Goal: Task Accomplishment & Management: Complete application form

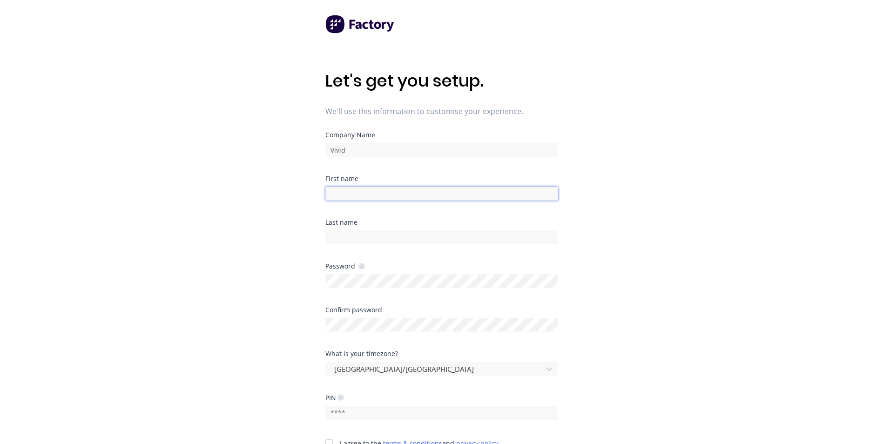
click at [347, 192] on input at bounding box center [441, 194] width 233 height 14
type input "[PERSON_NAME]"
click at [350, 324] on div at bounding box center [441, 324] width 233 height 16
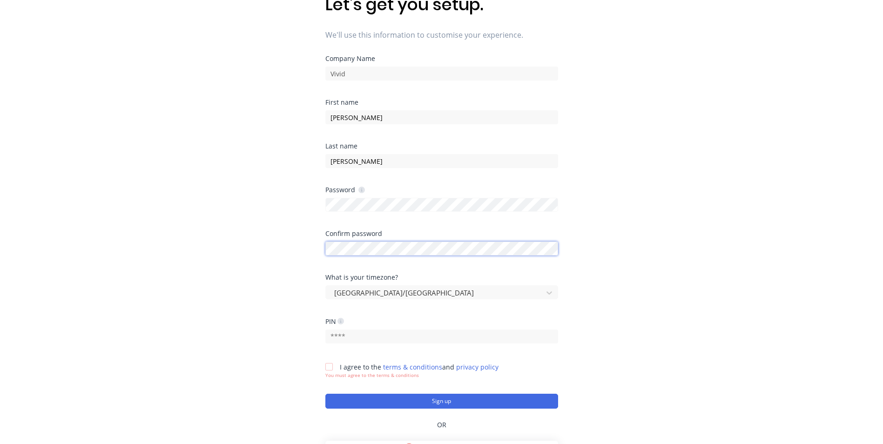
scroll to position [93, 0]
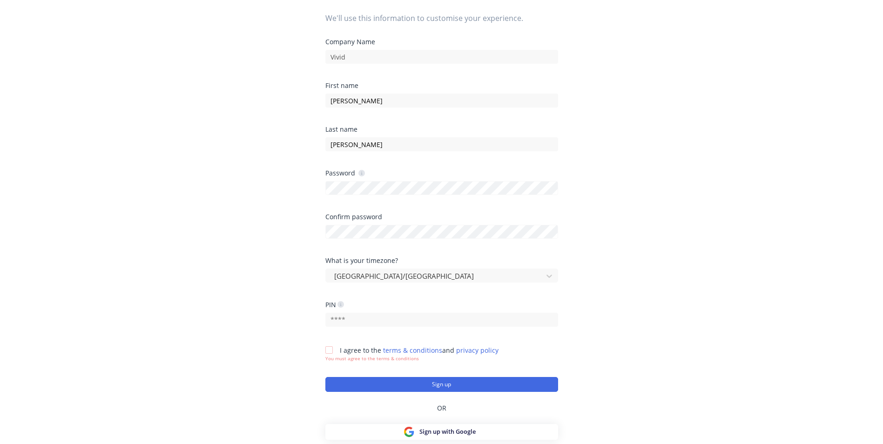
click at [331, 352] on div at bounding box center [329, 350] width 19 height 19
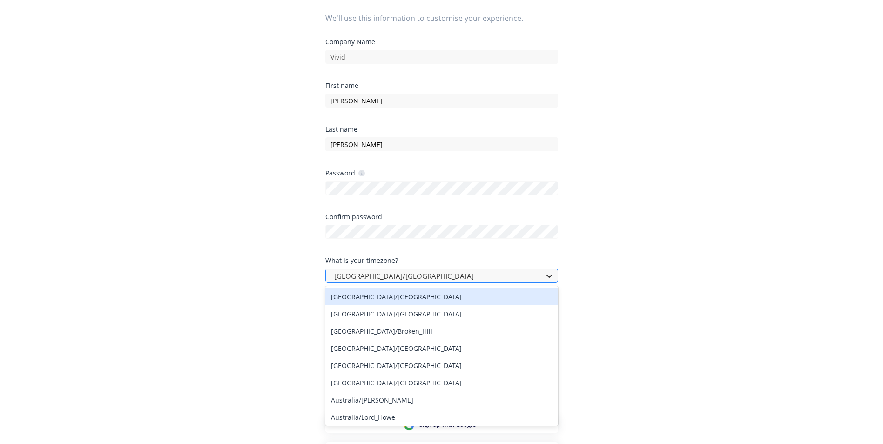
click at [551, 276] on icon at bounding box center [549, 276] width 6 height 3
click at [451, 300] on div "Australia/Adelaide" at bounding box center [441, 296] width 233 height 17
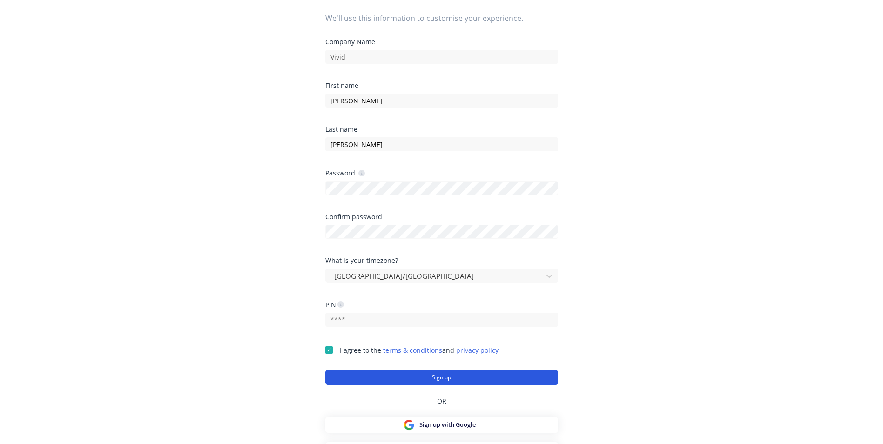
click at [451, 378] on button "Sign up" at bounding box center [441, 377] width 233 height 15
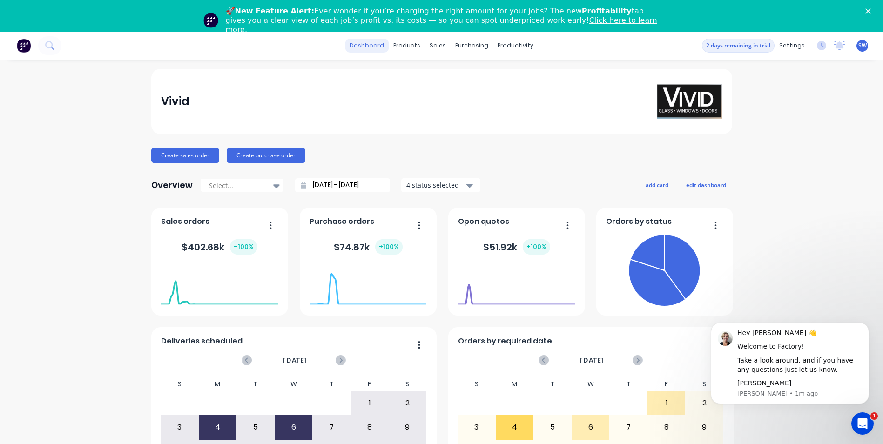
click at [379, 45] on link "dashboard" at bounding box center [367, 46] width 44 height 14
click at [408, 45] on div "products" at bounding box center [407, 46] width 36 height 14
click at [425, 75] on div "Product Catalogue" at bounding box center [445, 76] width 58 height 8
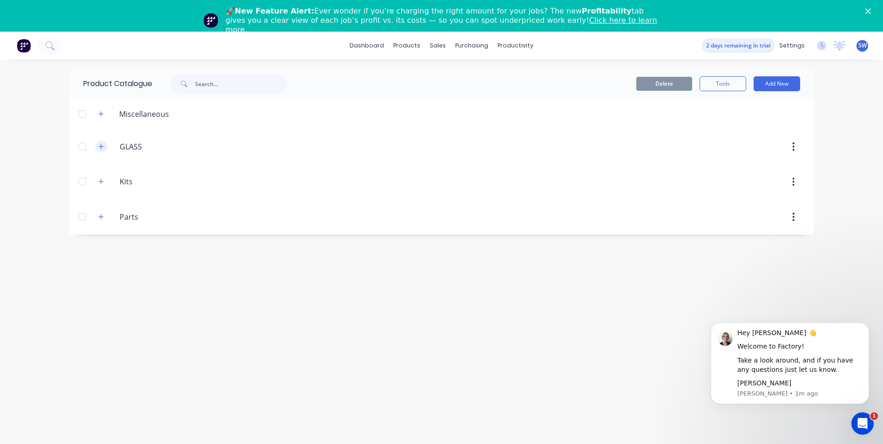
click at [102, 148] on icon "button" at bounding box center [101, 146] width 6 height 7
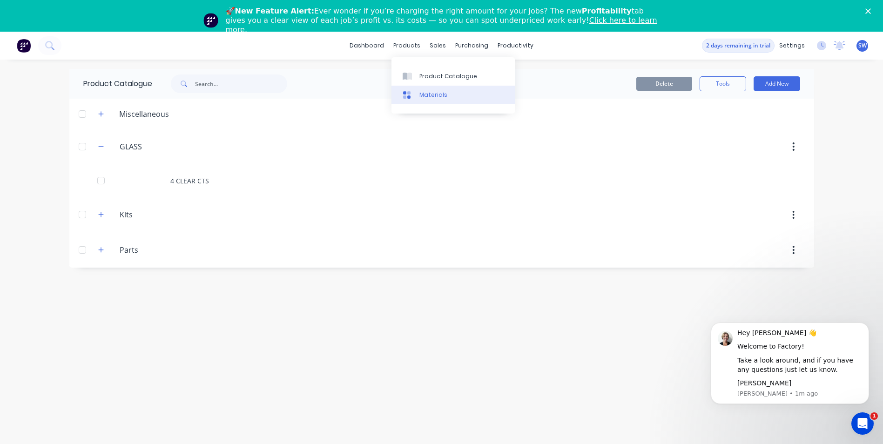
click at [423, 95] on div "Materials" at bounding box center [433, 95] width 28 height 8
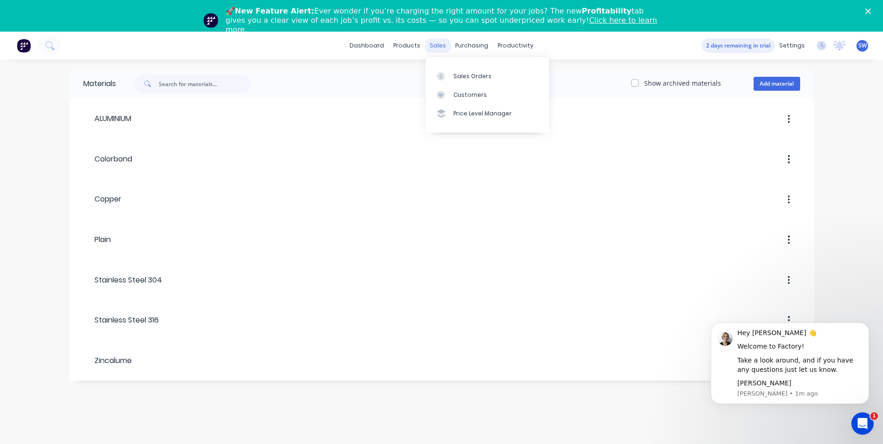
click at [435, 45] on div "sales" at bounding box center [438, 46] width 26 height 14
click at [460, 76] on div "Sales Orders" at bounding box center [472, 76] width 38 height 8
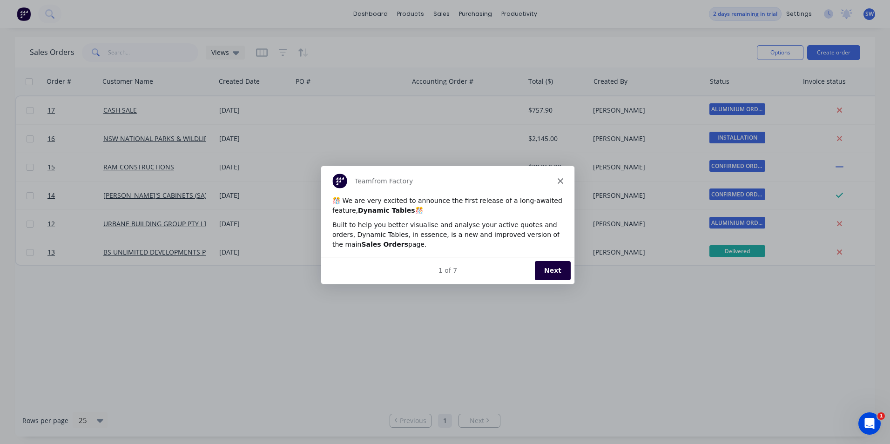
click at [560, 181] on polygon "Close" at bounding box center [560, 180] width 6 height 6
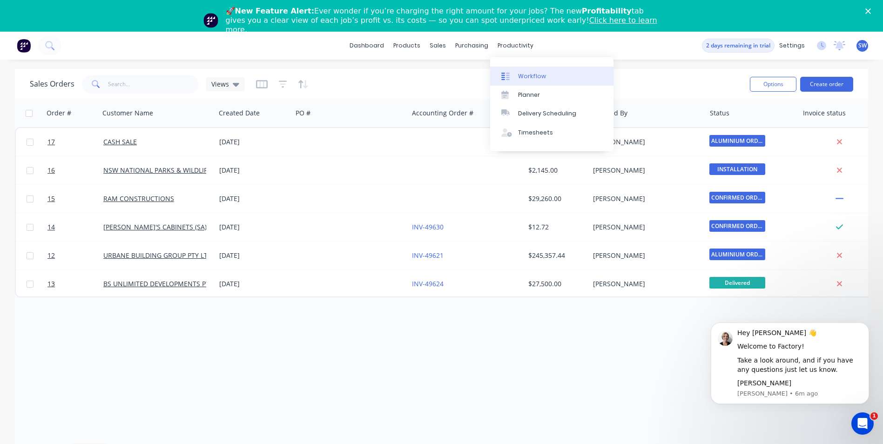
click at [534, 78] on div "Workflow" at bounding box center [532, 76] width 28 height 8
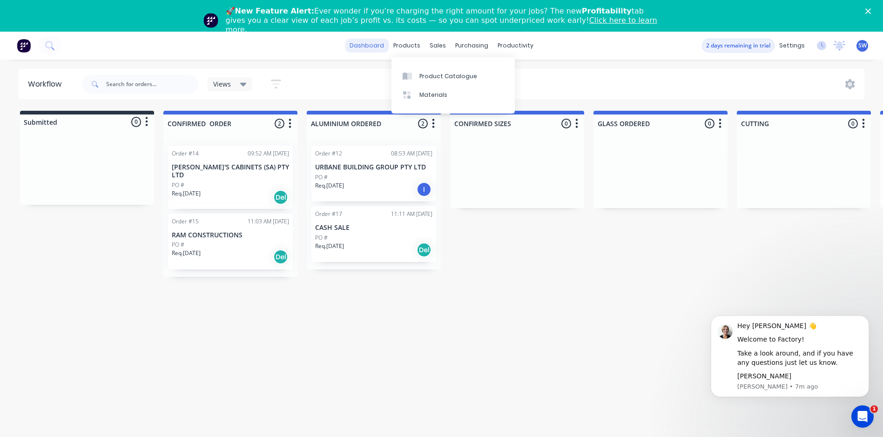
click at [382, 43] on link "dashboard" at bounding box center [367, 46] width 44 height 14
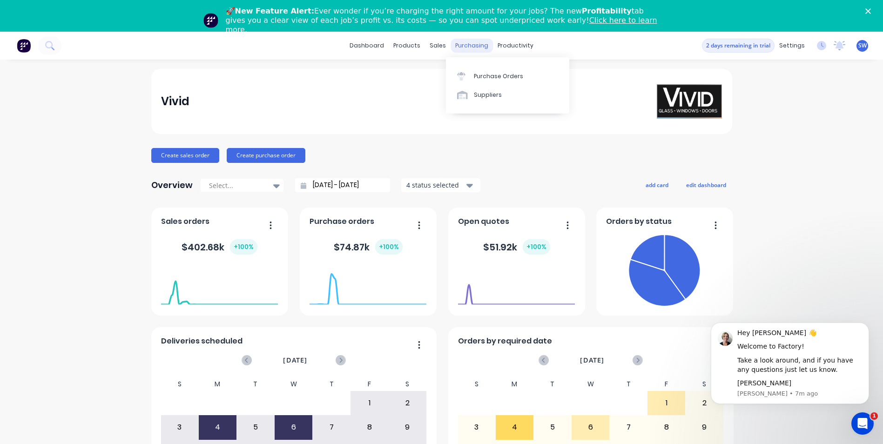
click at [468, 47] on div "purchasing" at bounding box center [472, 46] width 42 height 14
click at [485, 77] on div "Purchase Orders" at bounding box center [498, 76] width 49 height 8
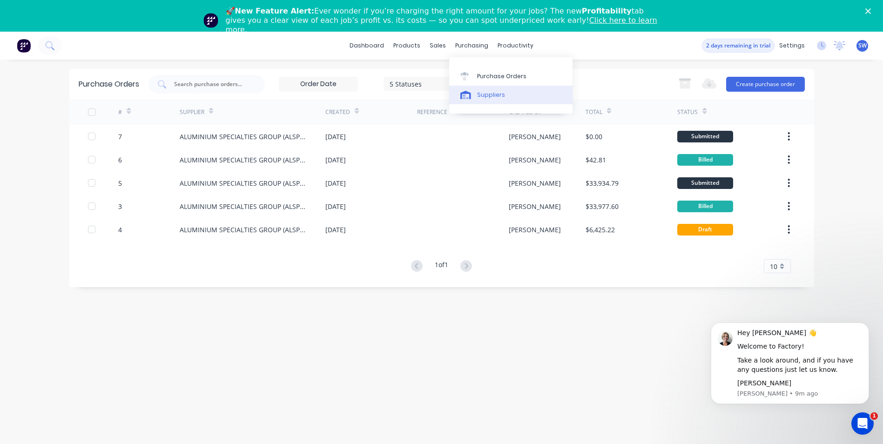
click at [493, 96] on div "Suppliers" at bounding box center [491, 95] width 28 height 8
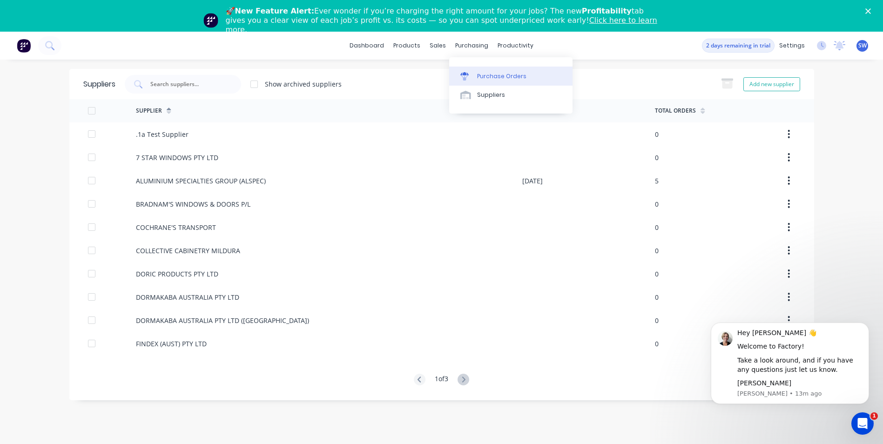
click at [501, 77] on div "Purchase Orders" at bounding box center [501, 76] width 49 height 8
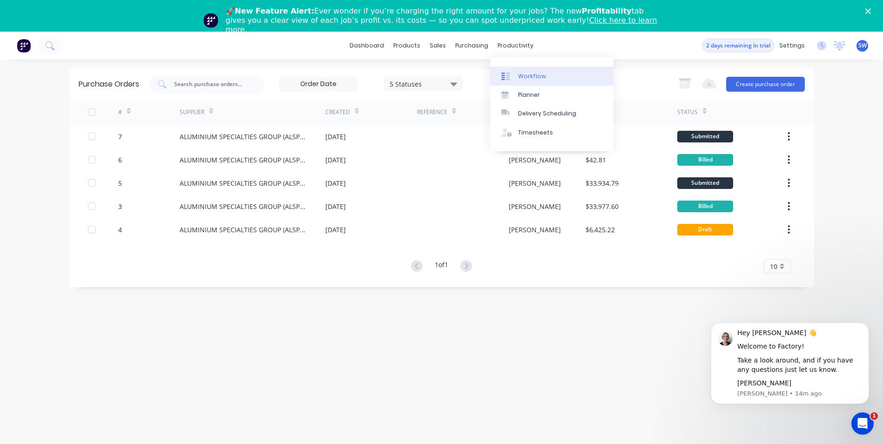
click at [531, 74] on div "Workflow" at bounding box center [532, 76] width 28 height 8
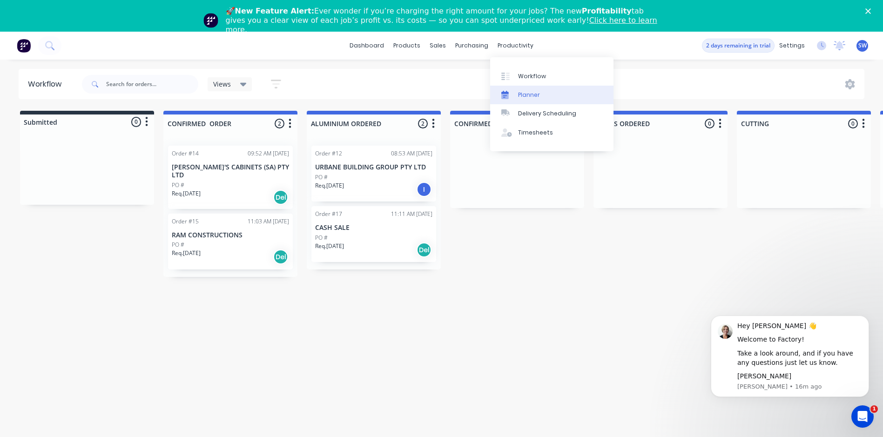
click at [531, 94] on div "Planner" at bounding box center [529, 95] width 22 height 8
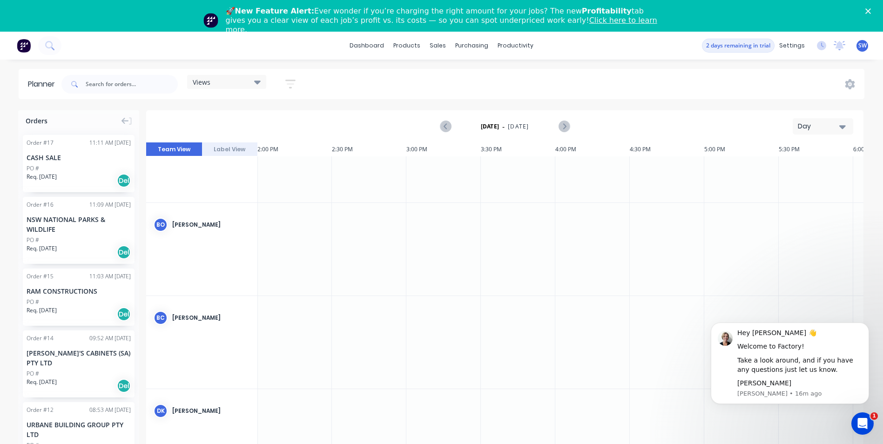
scroll to position [0, 2086]
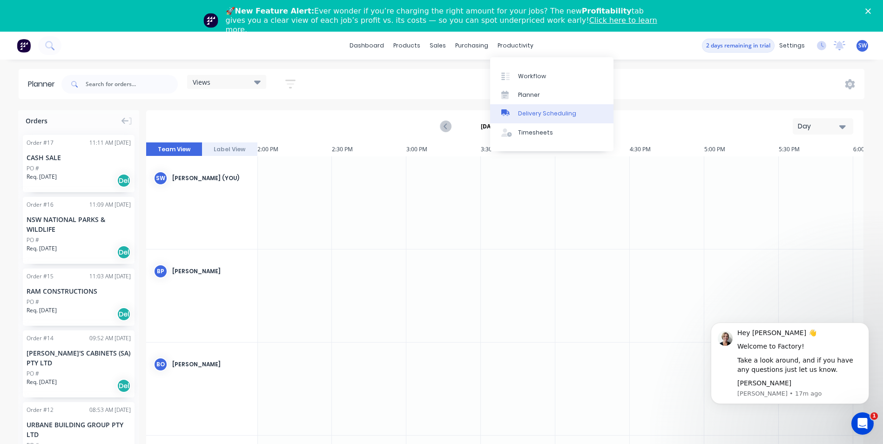
click at [543, 113] on div "Delivery Scheduling" at bounding box center [547, 113] width 58 height 8
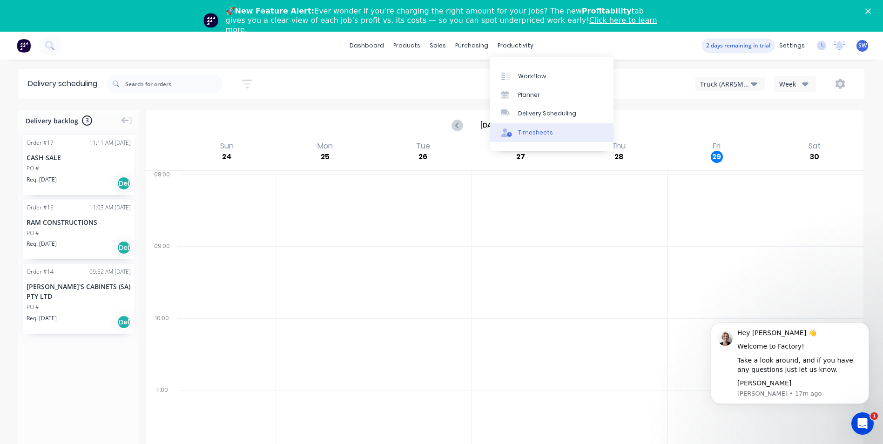
click at [538, 130] on div "Timesheets" at bounding box center [535, 132] width 35 height 8
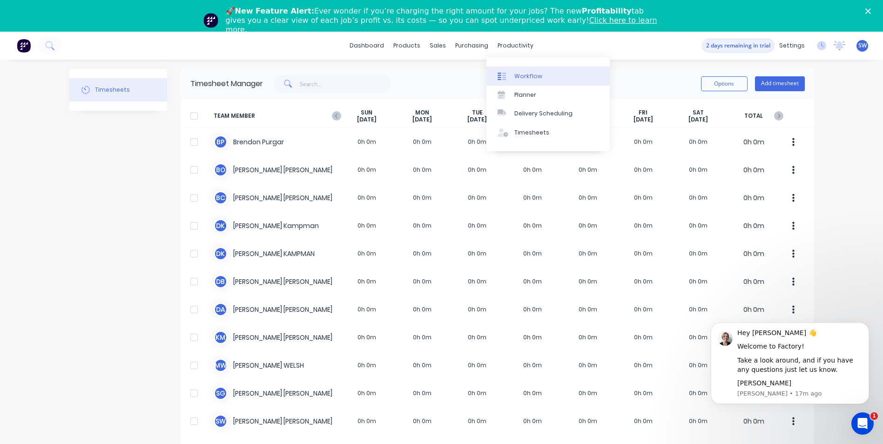
click at [525, 77] on div "Workflow" at bounding box center [528, 76] width 28 height 8
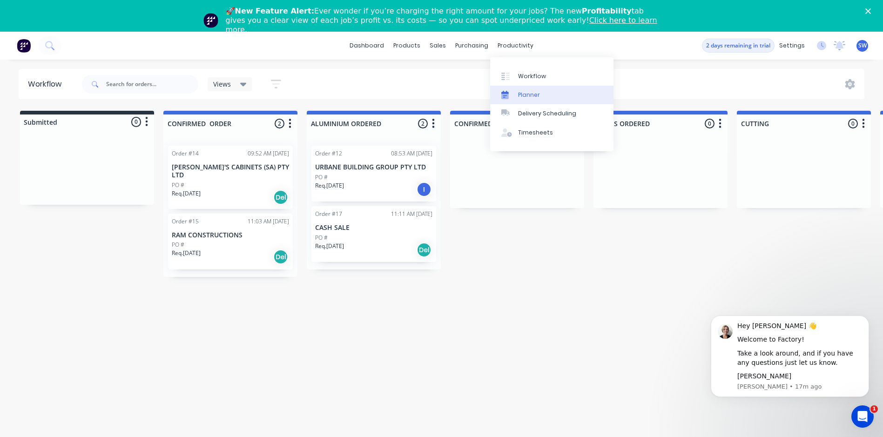
click at [526, 93] on div "Planner" at bounding box center [529, 95] width 22 height 8
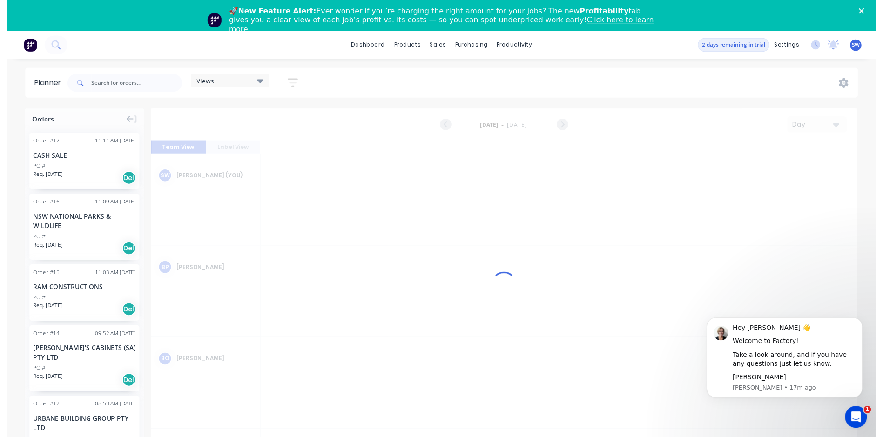
scroll to position [0, 2086]
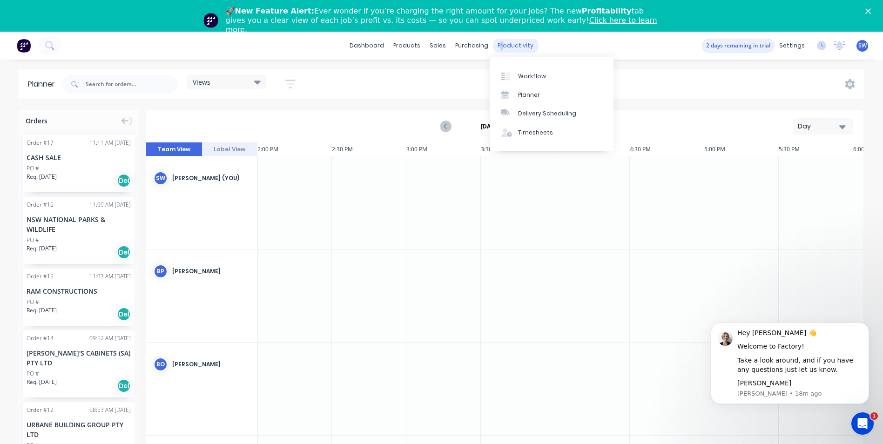
click at [499, 50] on div "productivity" at bounding box center [515, 46] width 45 height 14
drag, startPoint x: 499, startPoint y: 51, endPoint x: 523, endPoint y: 76, distance: 34.3
click at [523, 76] on div "Views Save new view None (Default) edit Show/Hide users Show/Hide orders Filter…" at bounding box center [462, 84] width 805 height 28
drag, startPoint x: 515, startPoint y: 47, endPoint x: 526, endPoint y: 71, distance: 26.2
click at [515, 52] on div "productivity" at bounding box center [515, 46] width 45 height 14
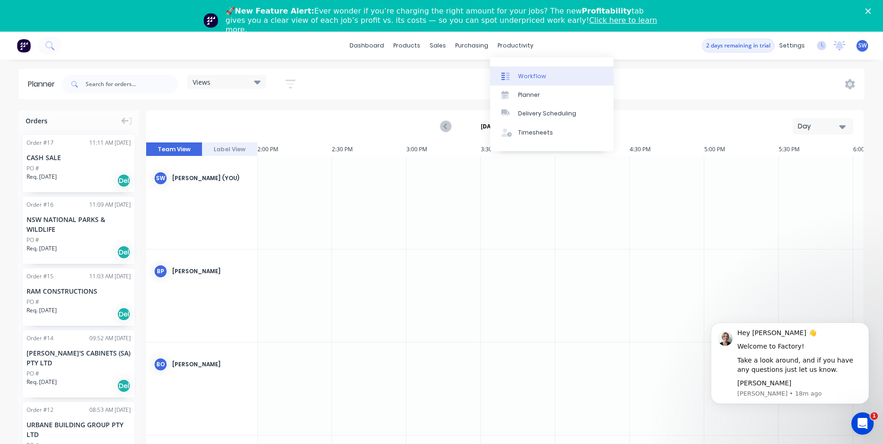
click at [530, 77] on div "Workflow" at bounding box center [532, 76] width 28 height 8
